Goal: Task Accomplishment & Management: Complete application form

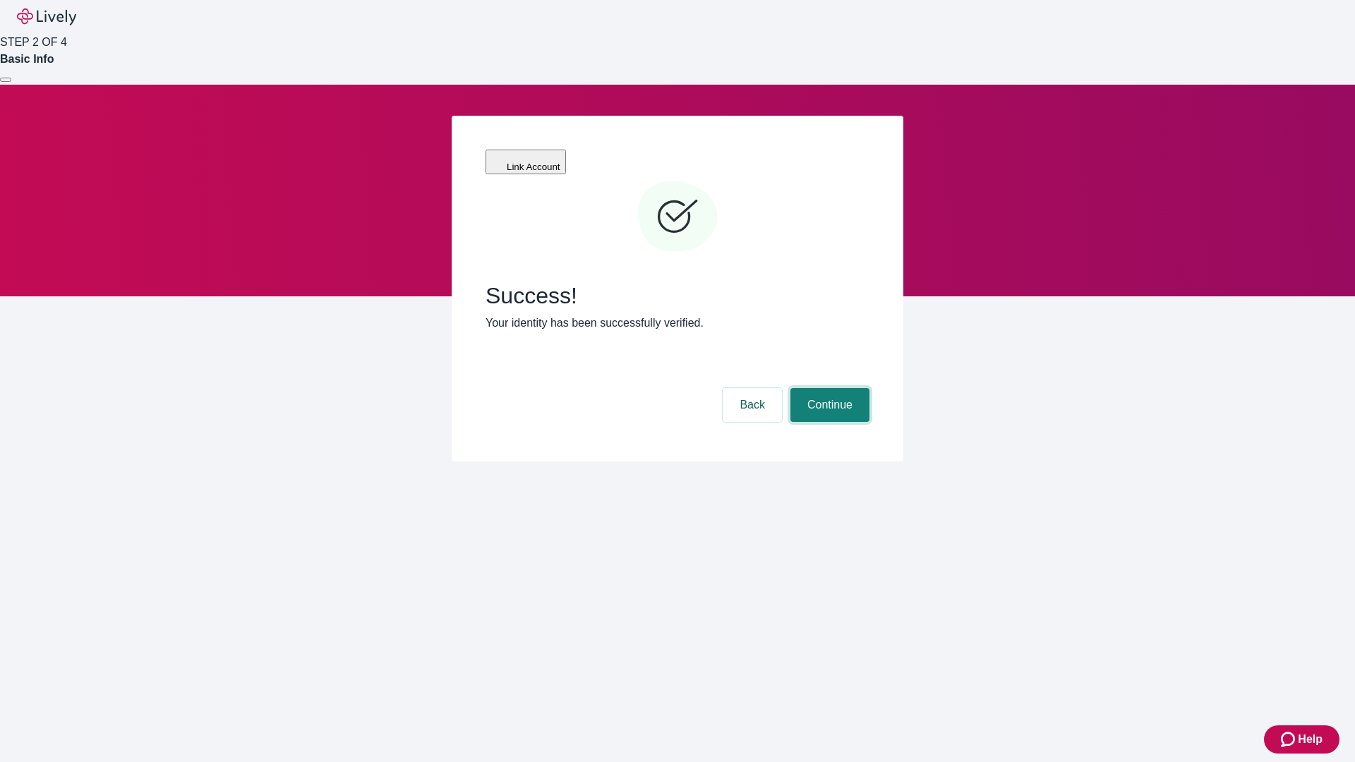
click at [828, 388] on button "Continue" at bounding box center [830, 405] width 79 height 34
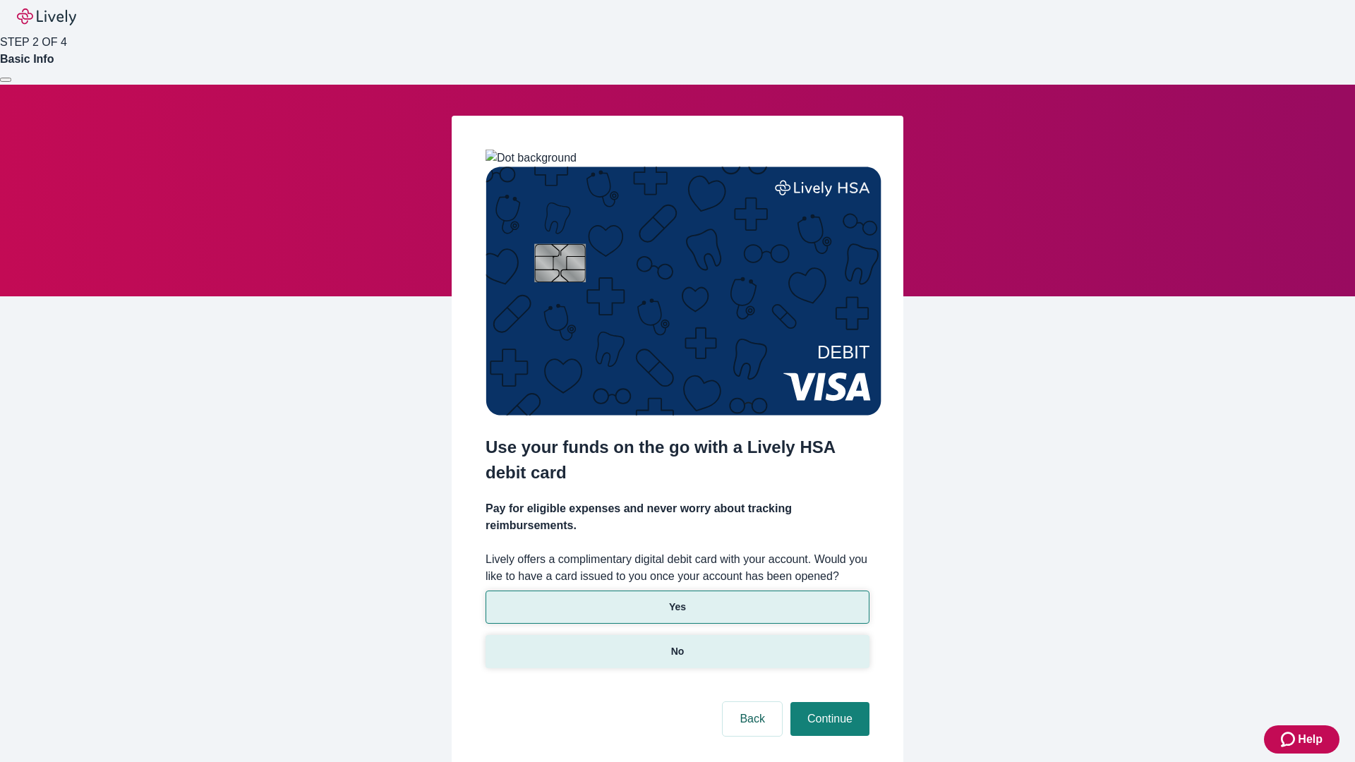
click at [677, 644] on p "No" at bounding box center [677, 651] width 13 height 15
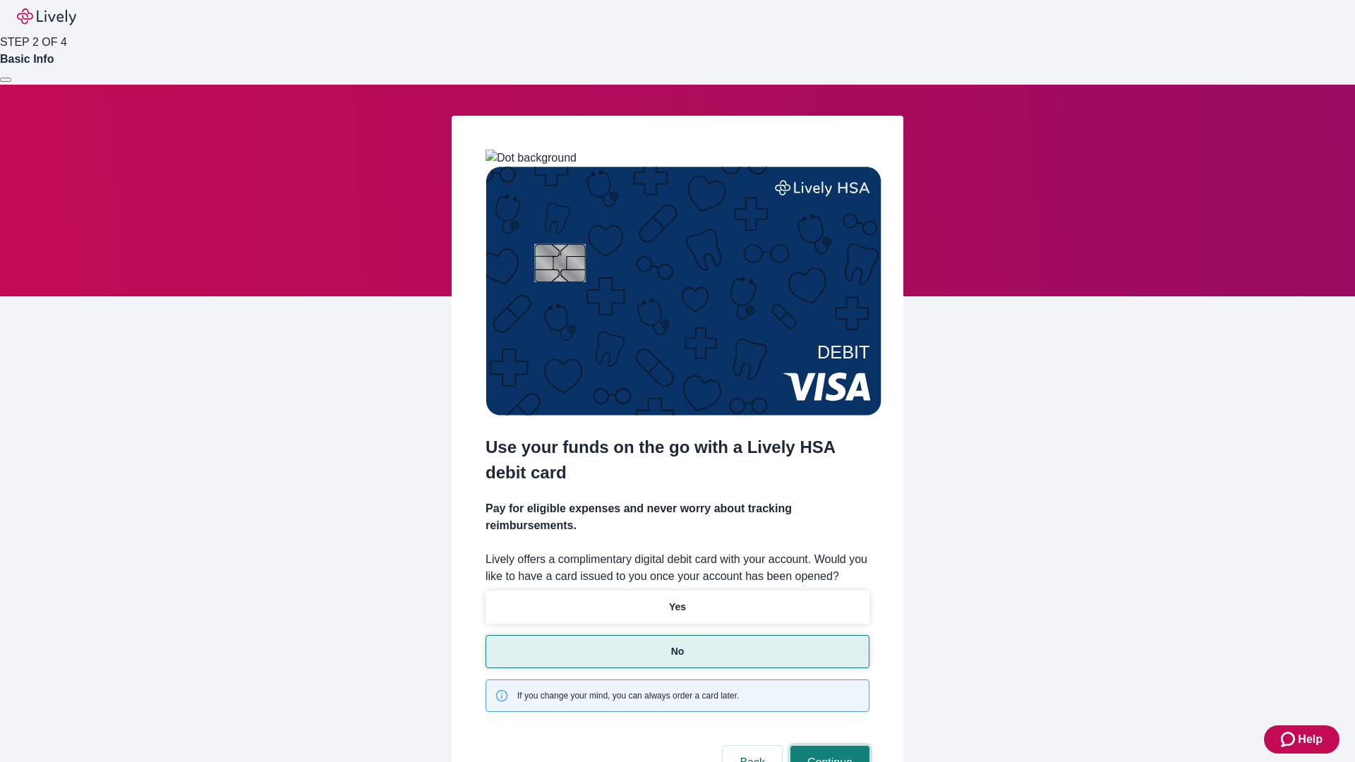
click at [828, 746] on button "Continue" at bounding box center [830, 763] width 79 height 34
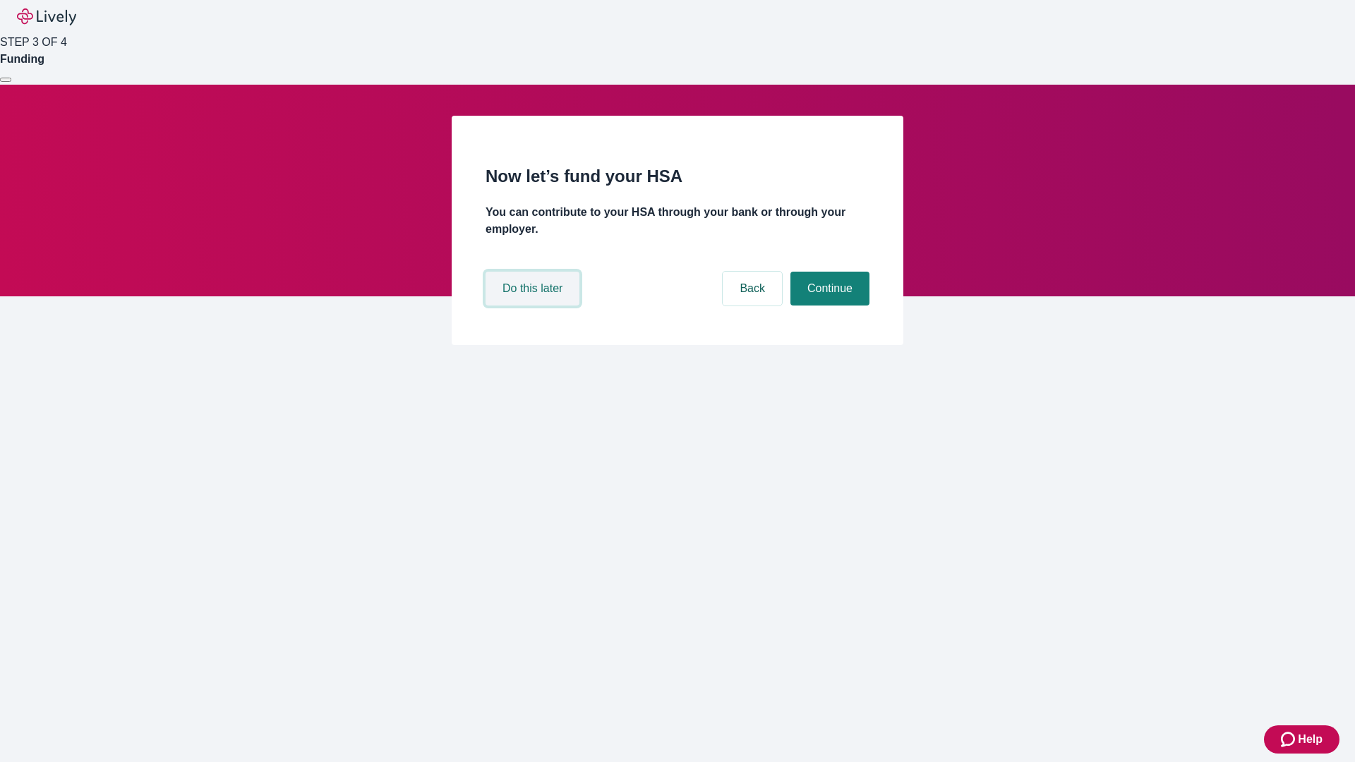
click at [534, 306] on button "Do this later" at bounding box center [533, 289] width 94 height 34
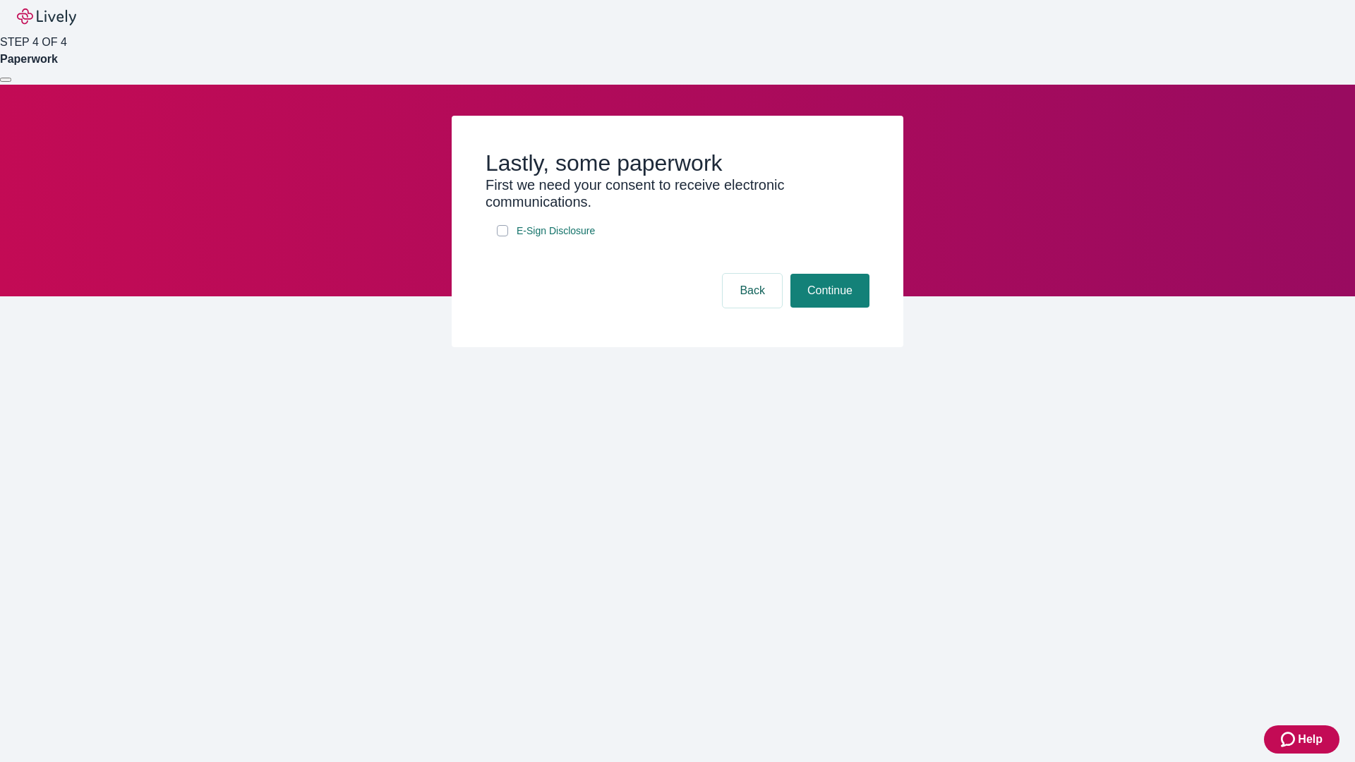
click at [503, 236] on input "E-Sign Disclosure" at bounding box center [502, 230] width 11 height 11
checkbox input "true"
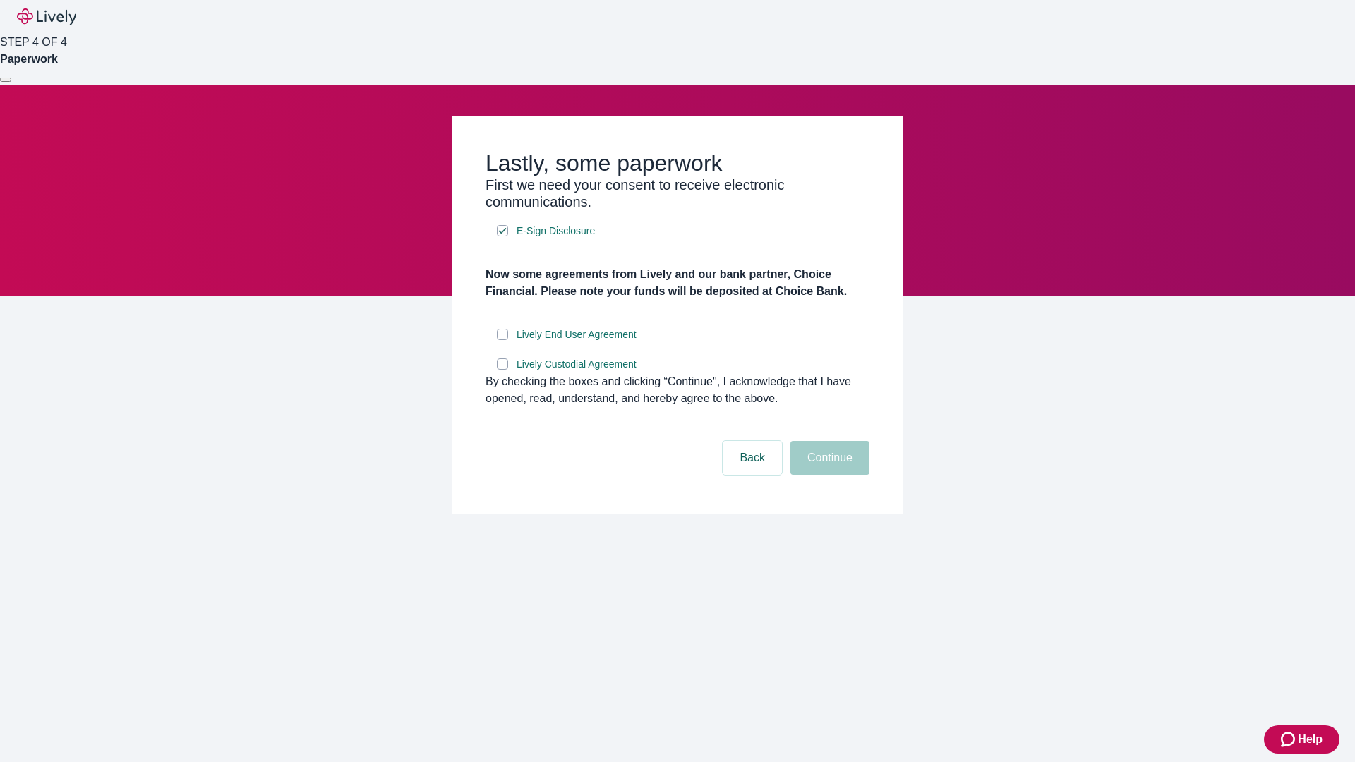
click at [503, 340] on input "Lively End User Agreement" at bounding box center [502, 334] width 11 height 11
checkbox input "true"
click at [503, 370] on input "Lively Custodial Agreement" at bounding box center [502, 364] width 11 height 11
checkbox input "true"
click at [828, 475] on button "Continue" at bounding box center [830, 458] width 79 height 34
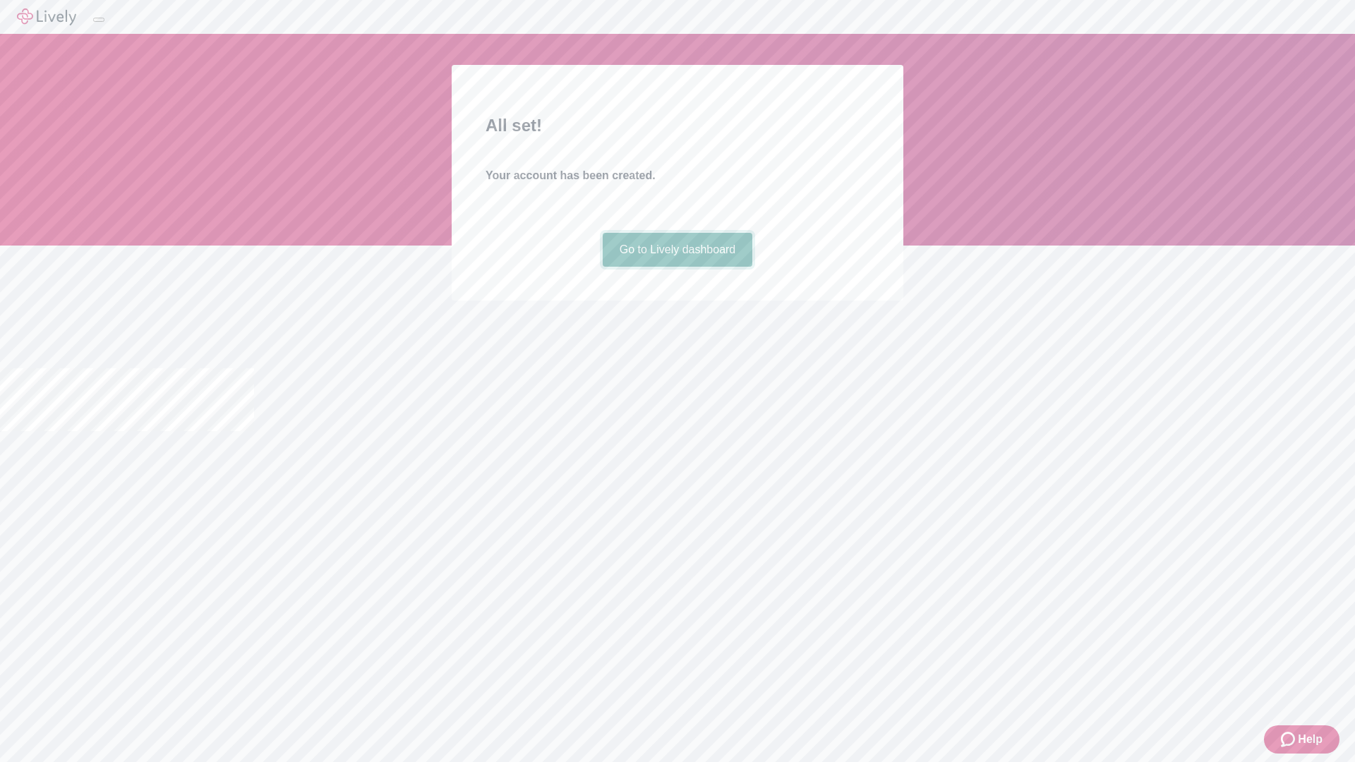
click at [677, 267] on link "Go to Lively dashboard" at bounding box center [678, 250] width 150 height 34
